Goal: Task Accomplishment & Management: Manage account settings

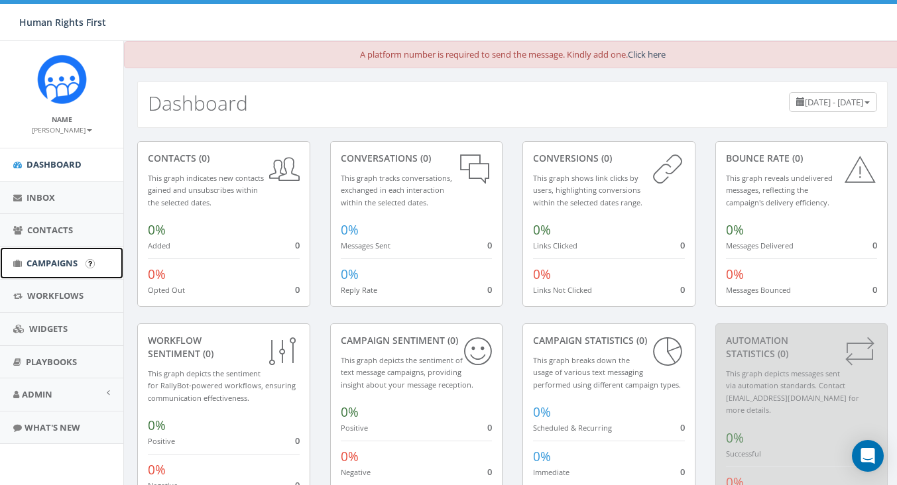
click at [70, 260] on span "Campaigns" at bounding box center [52, 263] width 51 height 12
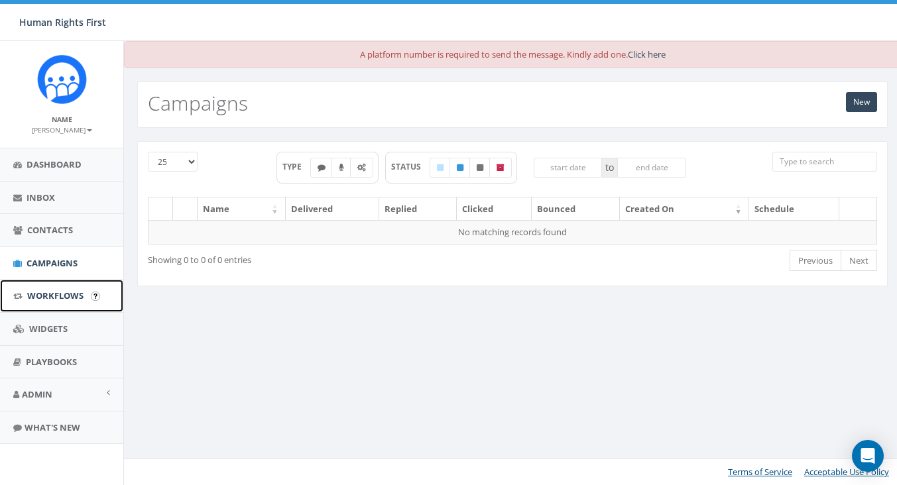
click at [72, 290] on span "Workflows" at bounding box center [55, 296] width 56 height 12
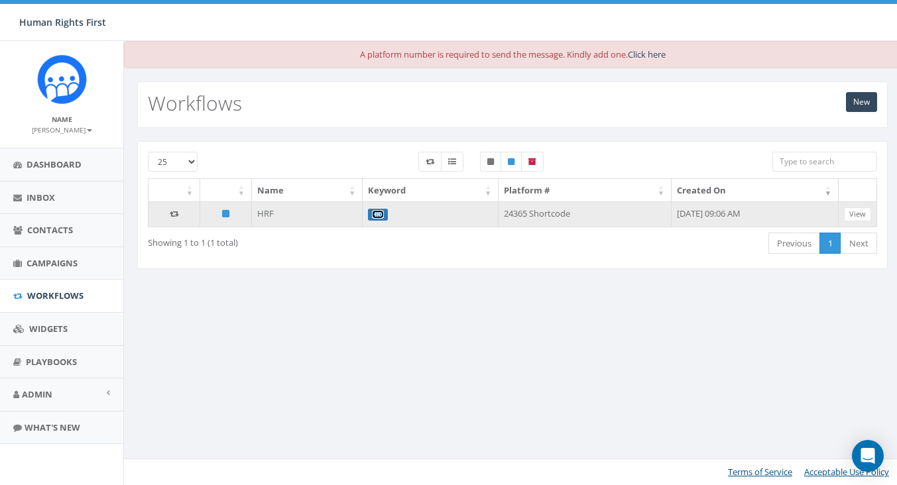
click at [372, 214] on link "HRF" at bounding box center [378, 214] width 12 height 9
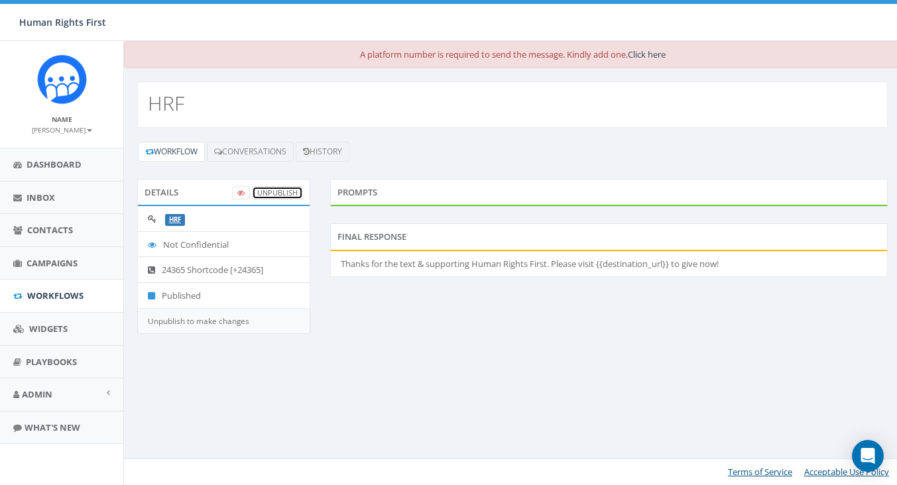
click at [275, 194] on link "UnPublish" at bounding box center [277, 193] width 51 height 14
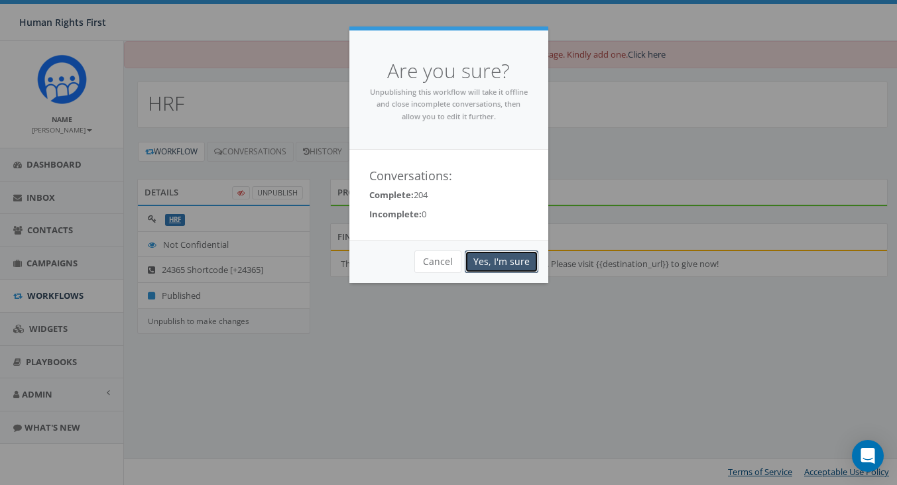
click at [517, 260] on link "Yes, I'm sure" at bounding box center [502, 262] width 74 height 23
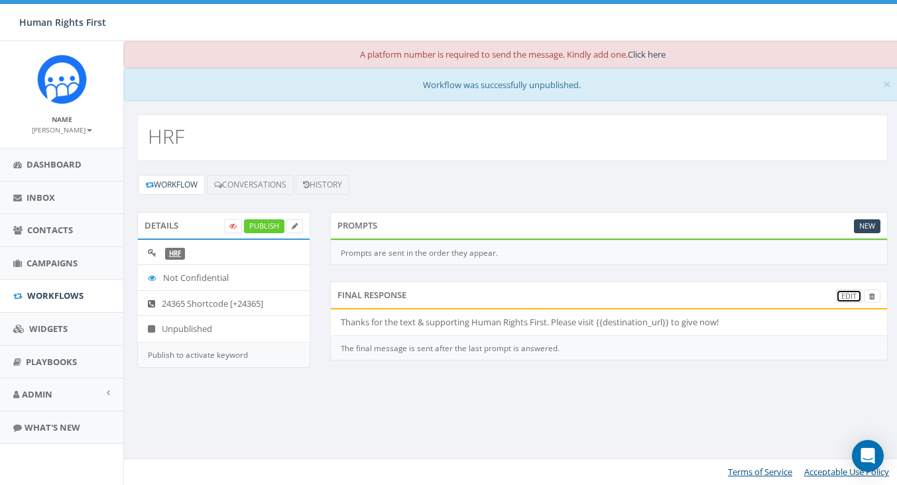
click at [845, 292] on link "Edit" at bounding box center [849, 297] width 26 height 14
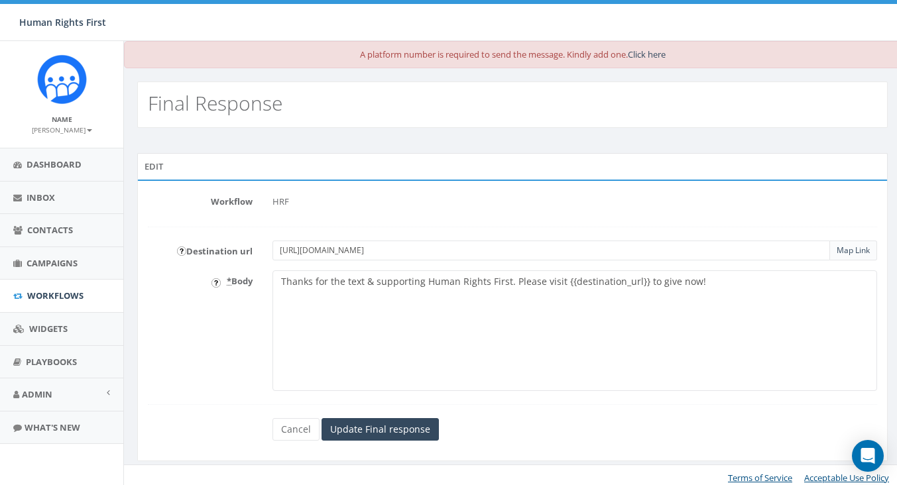
click at [474, 251] on input "https://info.supporthumanrightsfirst.org/give/652286/#!/donation/checkout?c_src…" at bounding box center [552, 251] width 558 height 20
paste input "88806/#!/donation/checkout"
type input "https://info.supporthumanrightsfirst.org/give/688806/#!/donation/checkout"
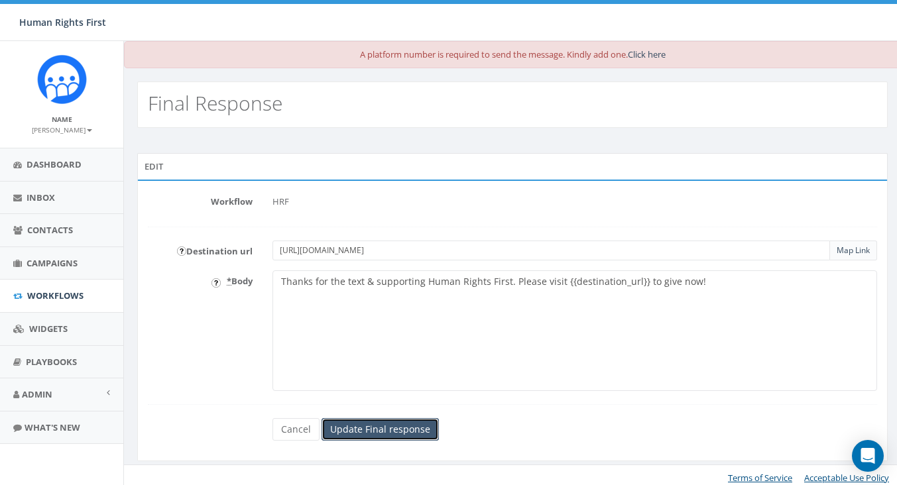
click at [412, 426] on input "Update Final response" at bounding box center [380, 429] width 117 height 23
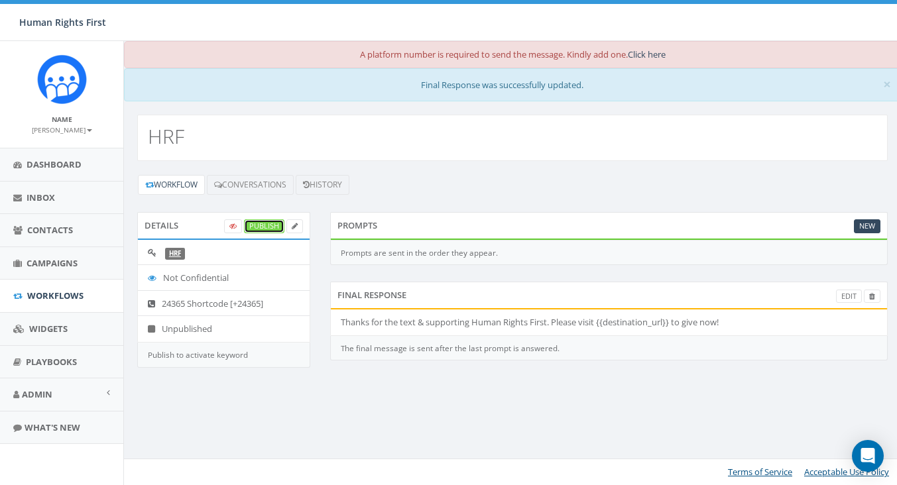
click at [263, 227] on link "Publish" at bounding box center [264, 227] width 40 height 14
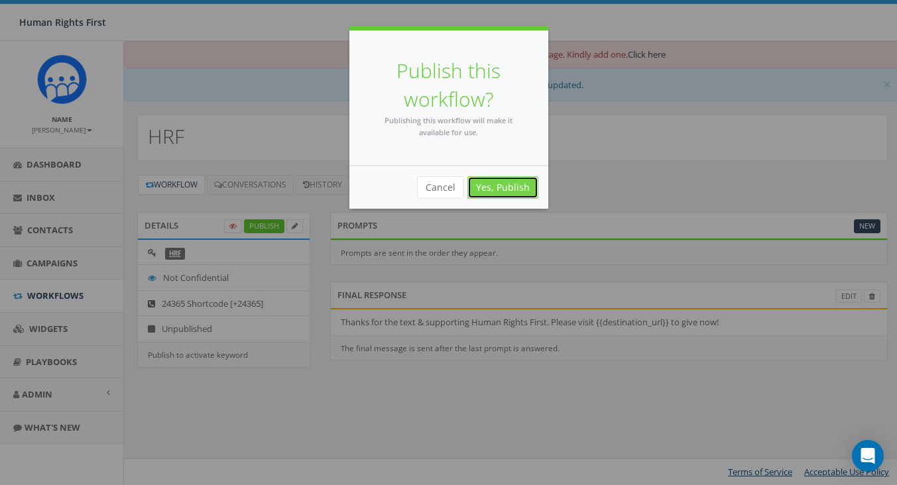
click at [506, 192] on link "Yes, Publish" at bounding box center [503, 187] width 71 height 23
